Goal: Information Seeking & Learning: Learn about a topic

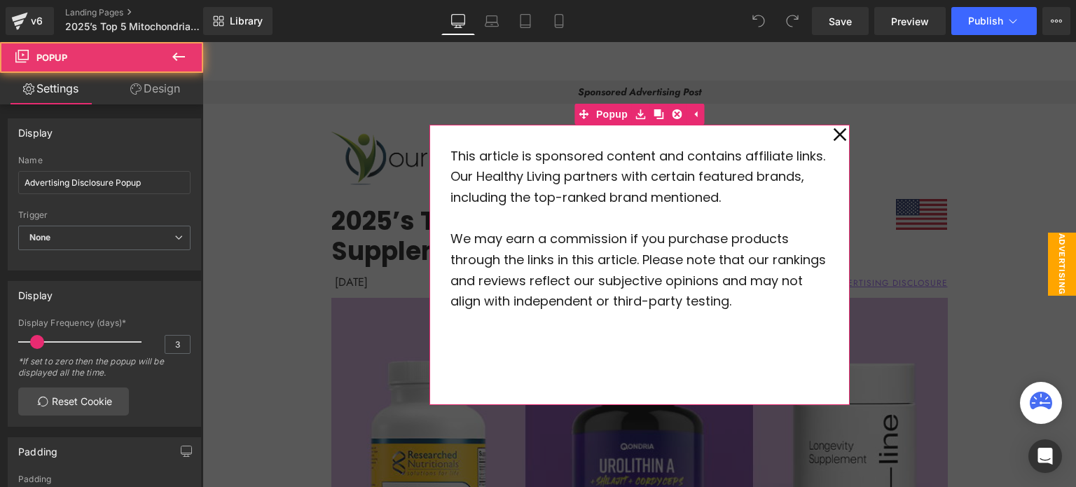
click at [839, 132] on icon at bounding box center [840, 134] width 14 height 70
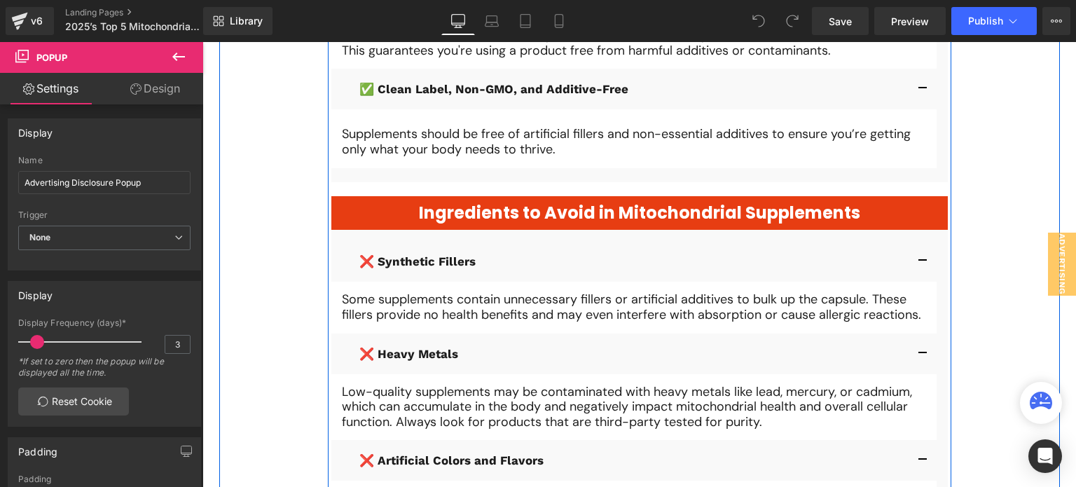
scroll to position [1788, 0]
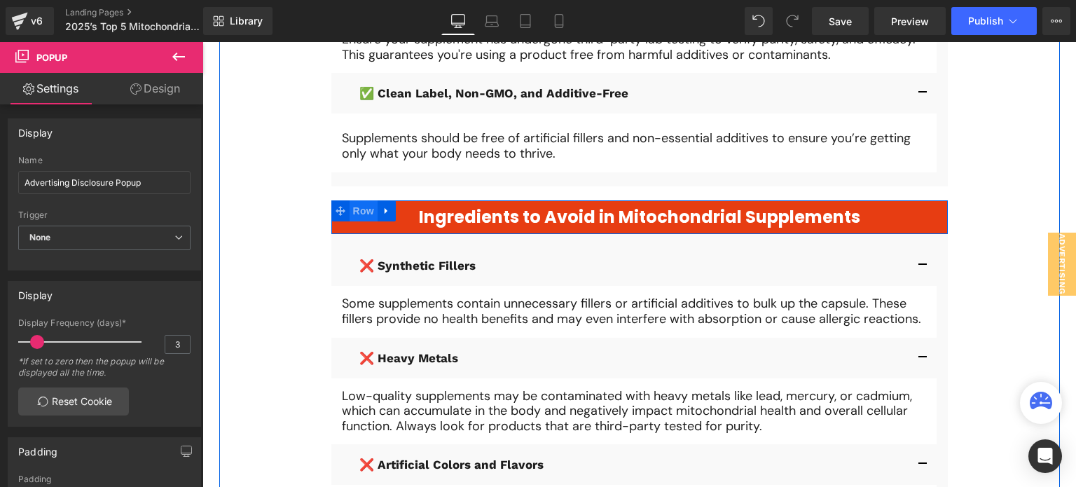
click at [369, 212] on div "Ingredients to Avoid in Mitochondrial Supplements Heading Row ❌ Synthetic Fille…" at bounding box center [639, 428] width 616 height 457
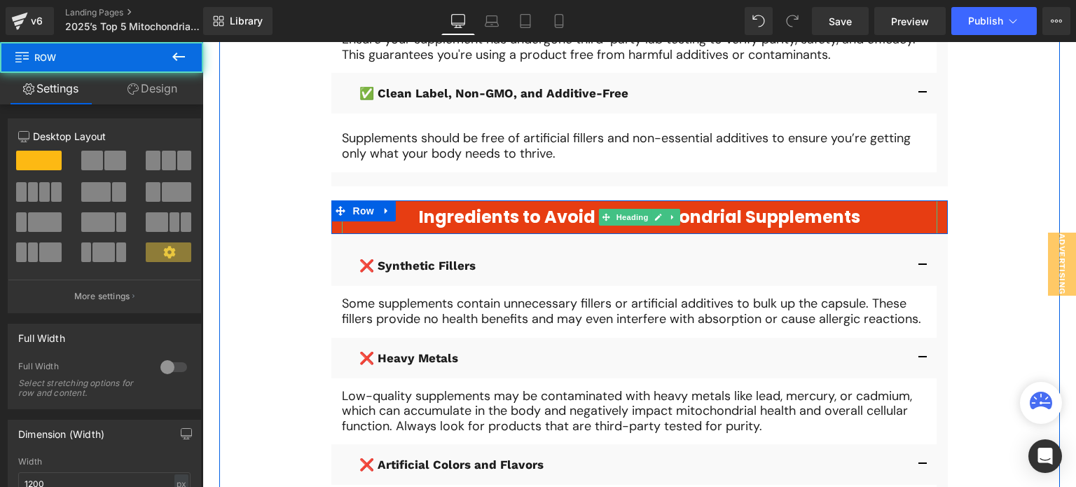
click at [395, 221] on h1 "Ingredients to Avoid in Mitochondrial Supplements" at bounding box center [639, 217] width 595 height 20
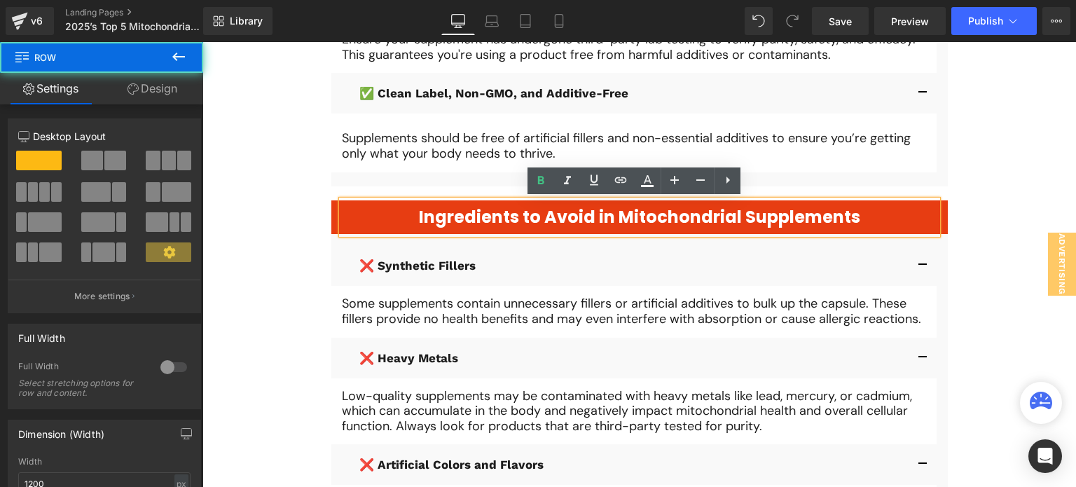
click at [331, 213] on div "Ingredients to Avoid in Mitochondrial Supplements Heading" at bounding box center [639, 217] width 616 height 34
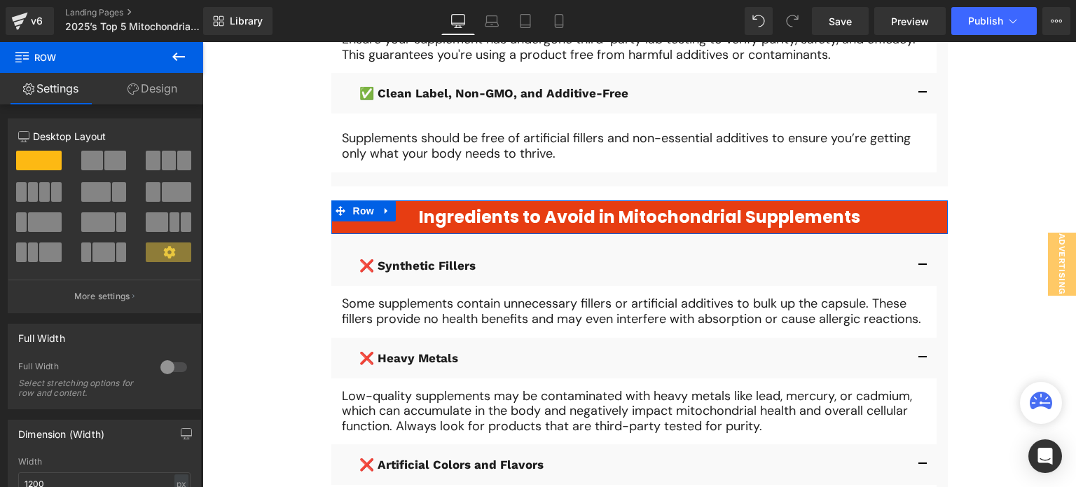
click at [164, 97] on link "Design" at bounding box center [153, 89] width 102 height 32
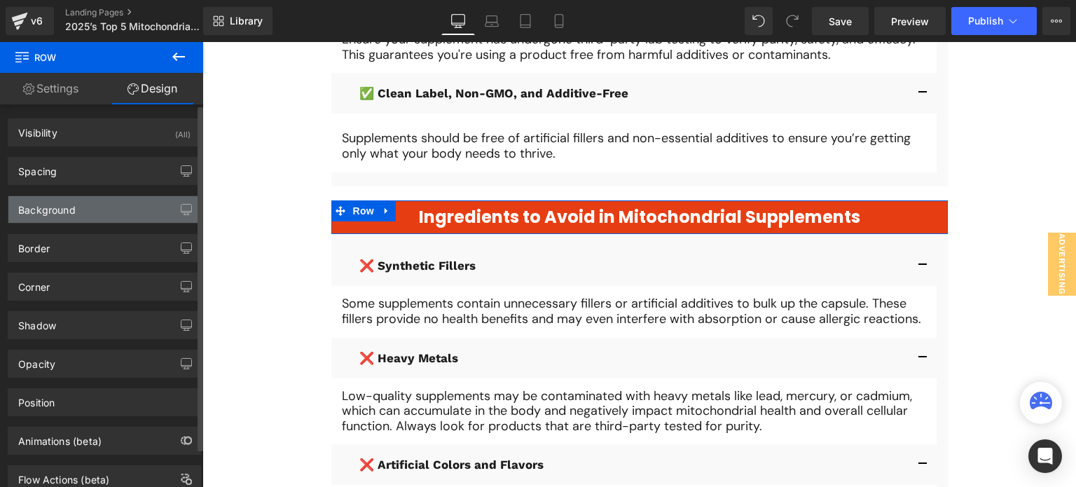
click at [84, 209] on div "Background" at bounding box center [104, 209] width 192 height 27
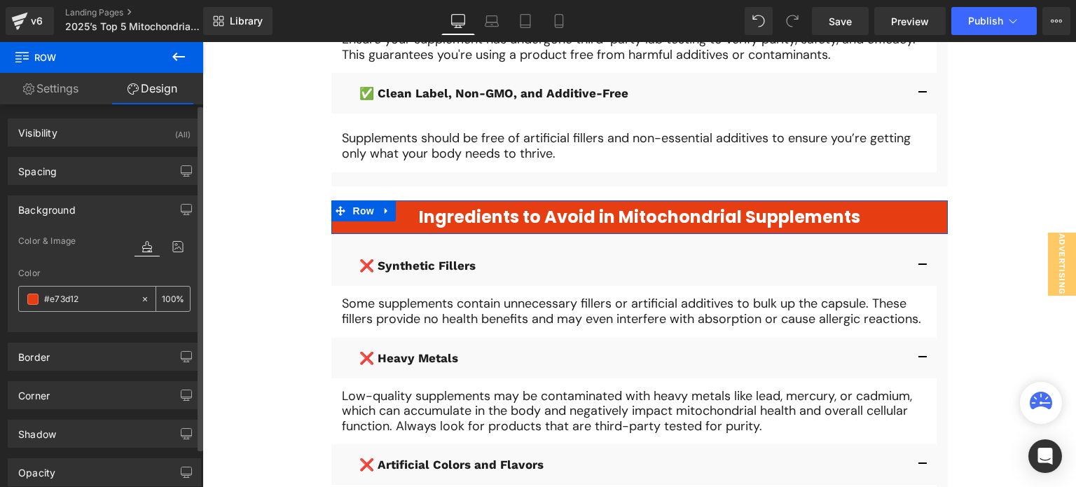
click at [98, 293] on input "#e73d12" at bounding box center [89, 298] width 90 height 15
